Goal: Transaction & Acquisition: Purchase product/service

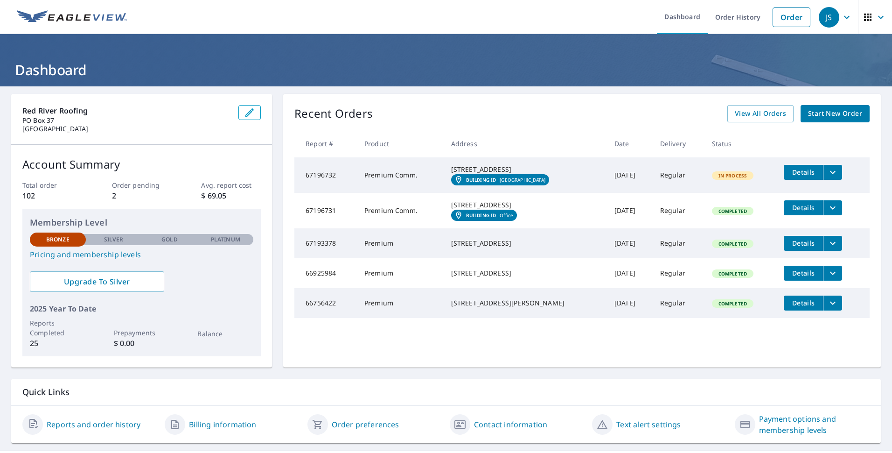
click at [840, 115] on span "Start New Order" at bounding box center [835, 114] width 54 height 12
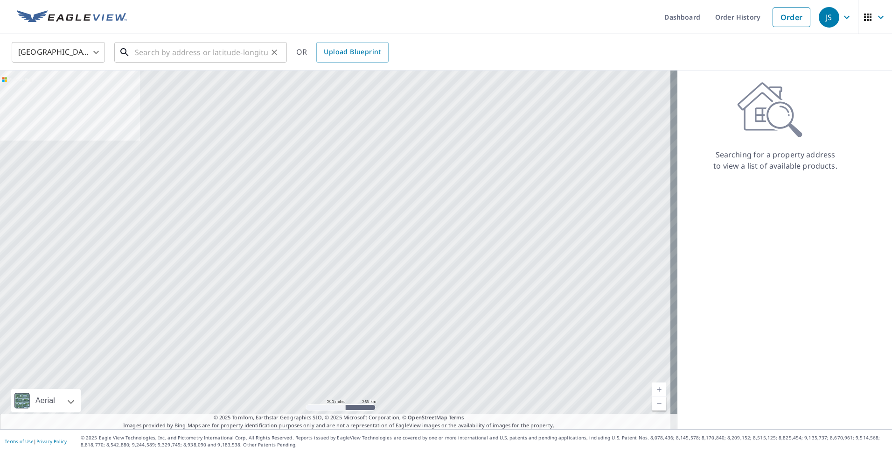
click at [210, 50] on input "text" at bounding box center [201, 52] width 133 height 26
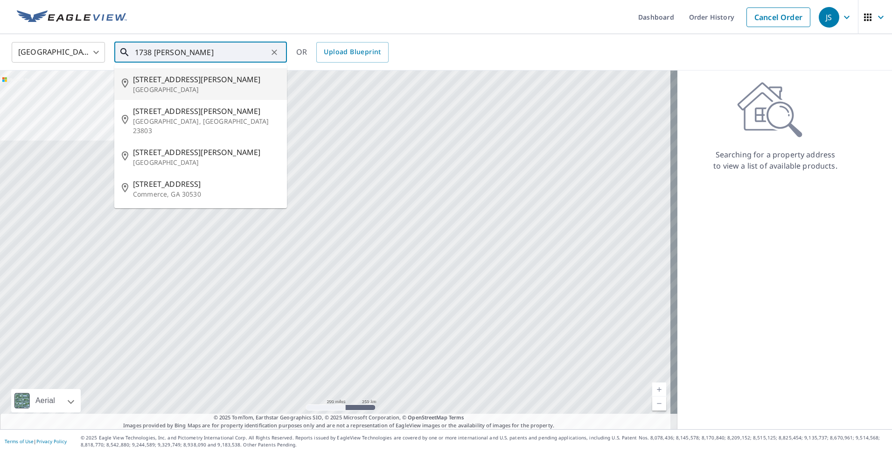
click at [210, 79] on span "[STREET_ADDRESS][PERSON_NAME]" at bounding box center [206, 79] width 147 height 11
type input "[STREET_ADDRESS][PERSON_NAME]"
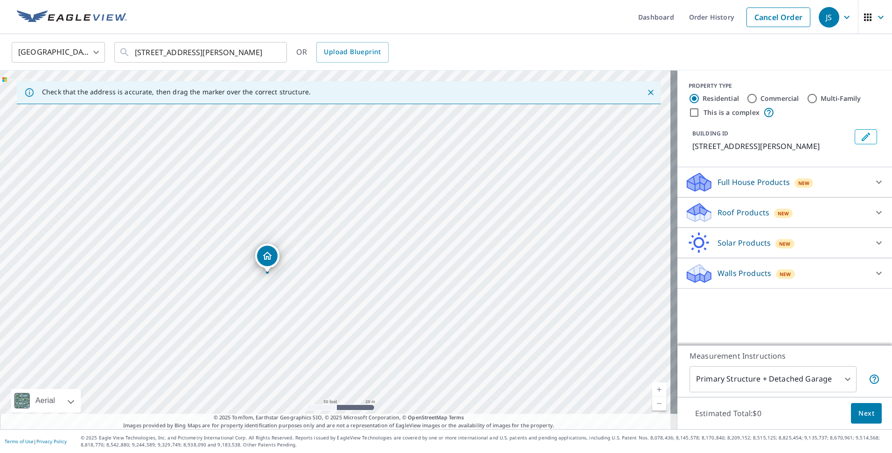
drag, startPoint x: 253, startPoint y: 263, endPoint x: 319, endPoint y: 277, distance: 67.6
click at [319, 277] on div "[STREET_ADDRESS][PERSON_NAME]" at bounding box center [339, 249] width 678 height 358
click at [874, 185] on icon at bounding box center [879, 181] width 11 height 11
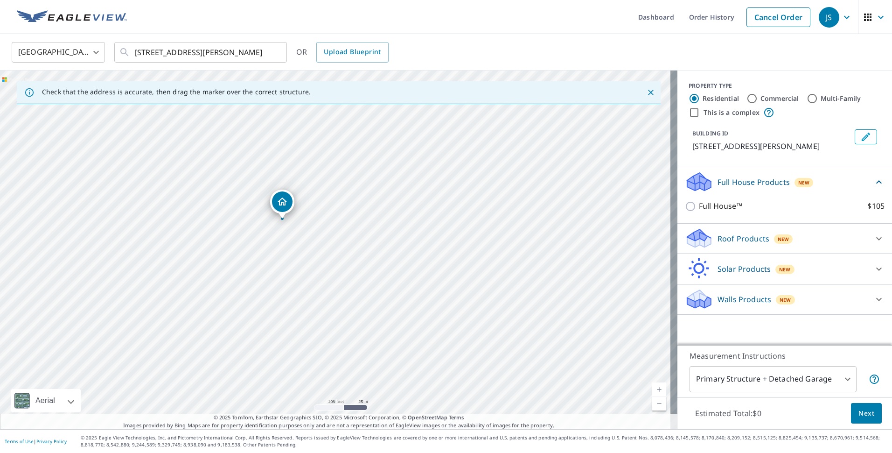
click at [874, 235] on icon at bounding box center [879, 238] width 11 height 11
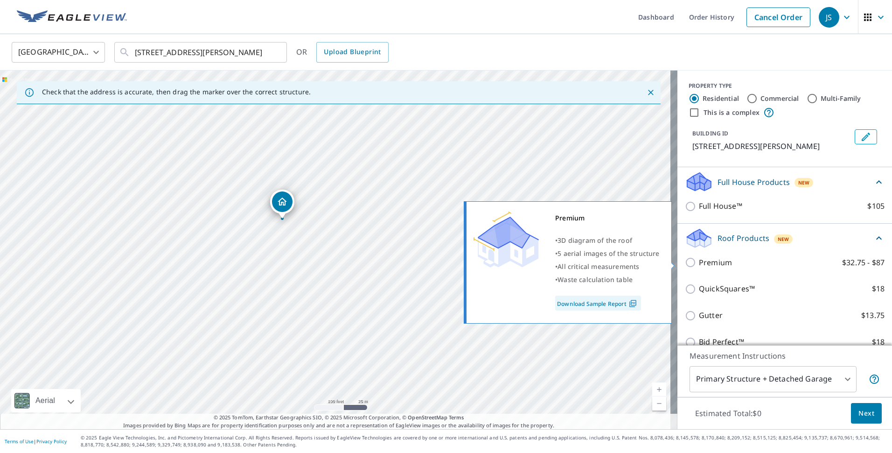
click at [686, 260] on input "Premium $32.75 - $87" at bounding box center [692, 262] width 14 height 11
checkbox input "true"
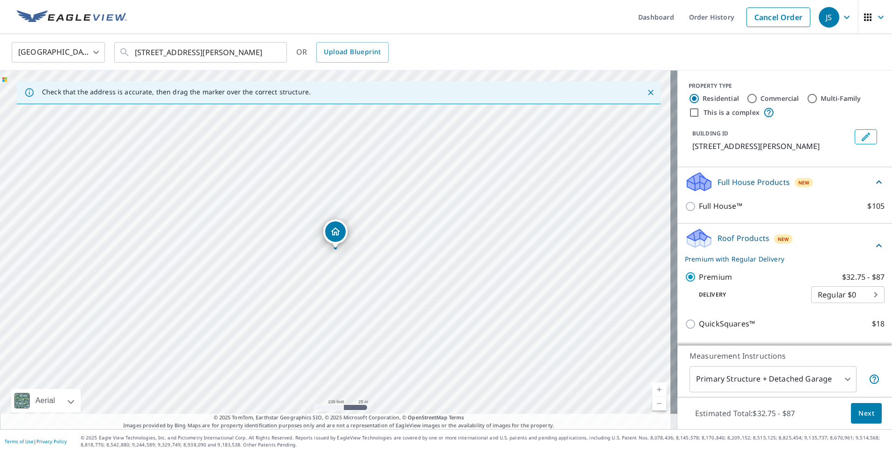
scroll to position [110, 0]
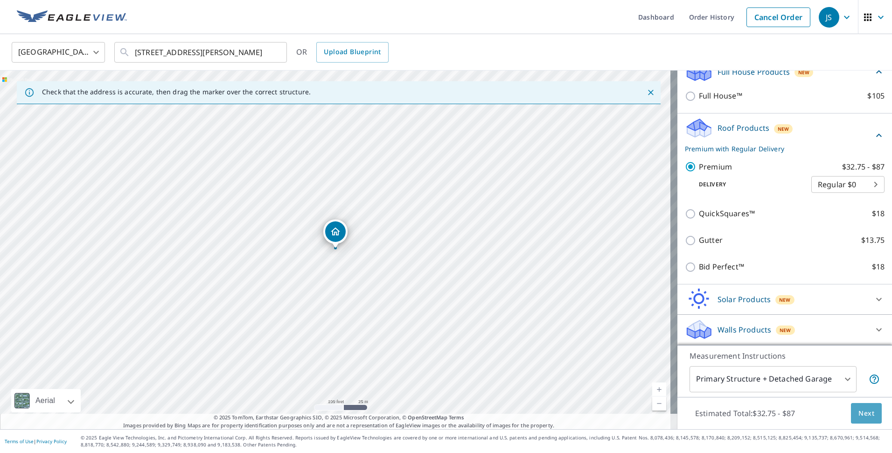
click at [861, 418] on span "Next" at bounding box center [867, 413] width 16 height 12
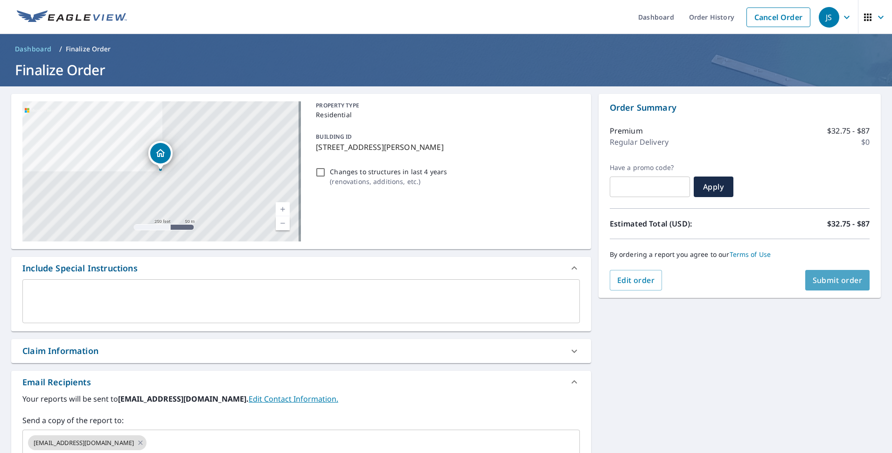
click at [838, 280] on span "Submit order" at bounding box center [838, 280] width 50 height 10
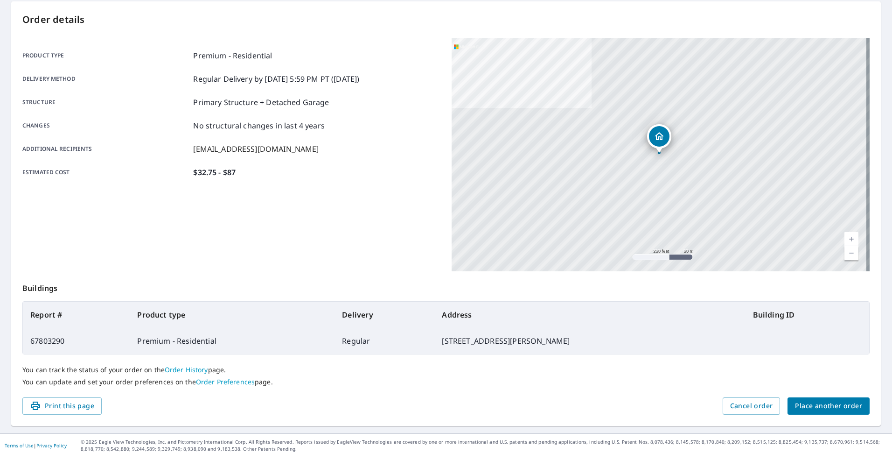
scroll to position [97, 0]
